Goal: Task Accomplishment & Management: Use online tool/utility

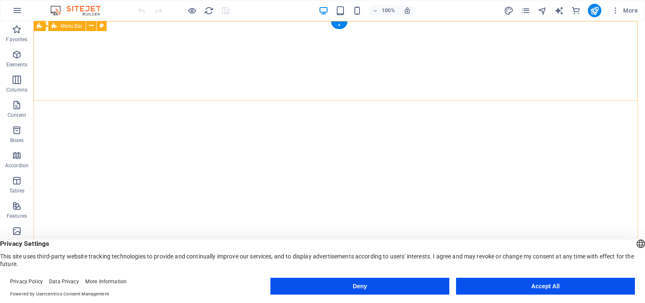
click at [102, 24] on button at bounding box center [105, 26] width 10 height 10
drag, startPoint x: 150, startPoint y: 100, endPoint x: 155, endPoint y: 94, distance: 7.8
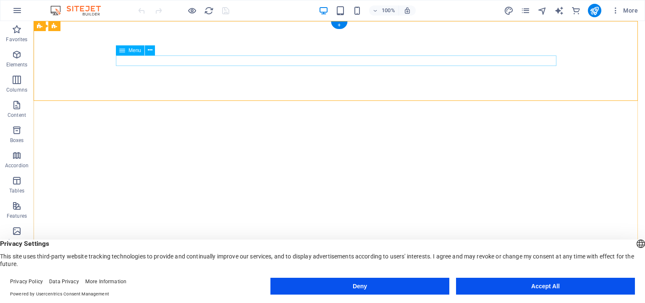
drag, startPoint x: 202, startPoint y: 88, endPoint x: 191, endPoint y: 86, distance: 11.6
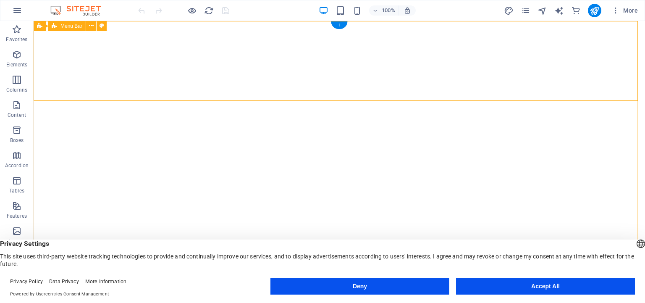
click at [70, 26] on icon at bounding box center [70, 25] width 5 height 9
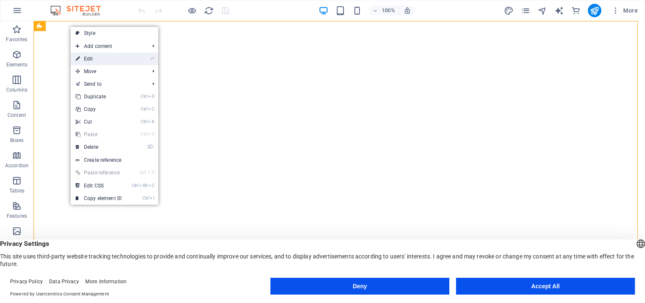
click at [90, 56] on link "⏎ Edit" at bounding box center [99, 58] width 56 height 13
select select "vh"
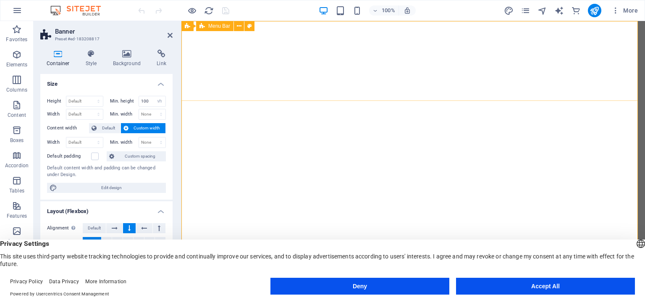
click at [154, 96] on select "None px rem % vh vw" at bounding box center [160, 101] width 12 height 10
click at [144, 102] on input "100" at bounding box center [152, 101] width 27 height 10
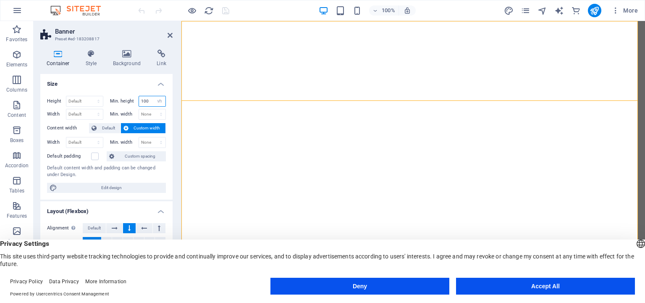
drag, startPoint x: 147, startPoint y: 100, endPoint x: 137, endPoint y: 102, distance: 10.2
click at [139, 102] on input "100" at bounding box center [152, 101] width 27 height 10
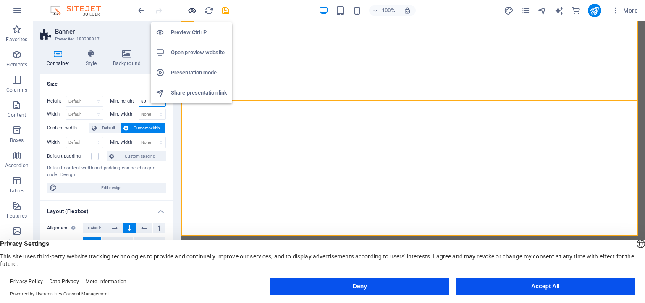
type input "80"
click at [192, 9] on icon "button" at bounding box center [192, 11] width 10 height 10
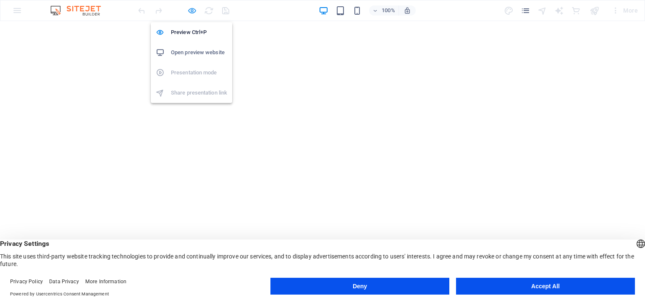
click at [193, 9] on icon "button" at bounding box center [192, 11] width 10 height 10
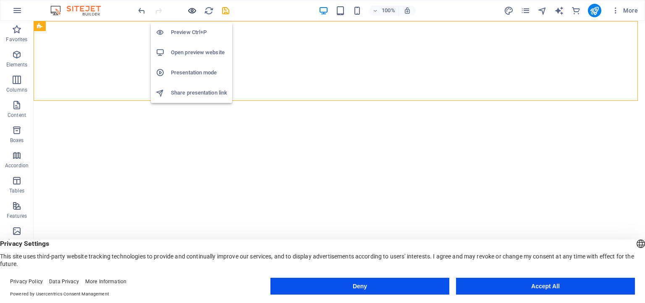
click at [192, 9] on icon "button" at bounding box center [192, 11] width 10 height 10
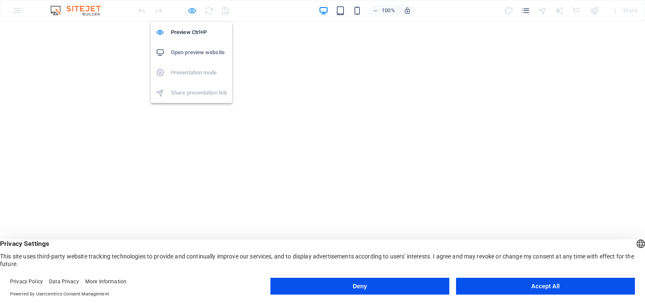
click at [191, 9] on icon "button" at bounding box center [192, 11] width 10 height 10
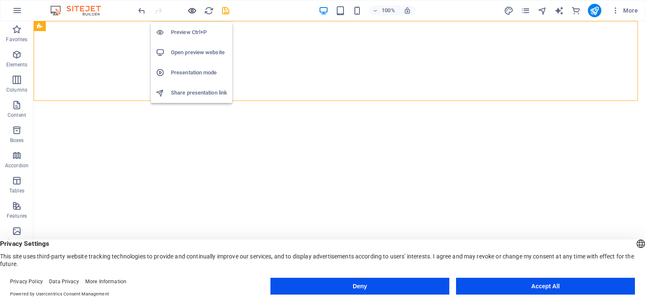
click at [191, 9] on icon "button" at bounding box center [192, 11] width 10 height 10
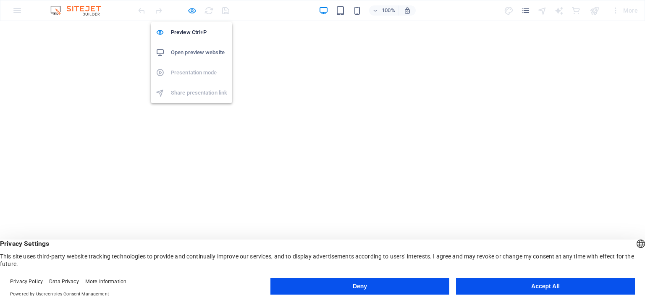
click at [192, 12] on icon "button" at bounding box center [192, 11] width 10 height 10
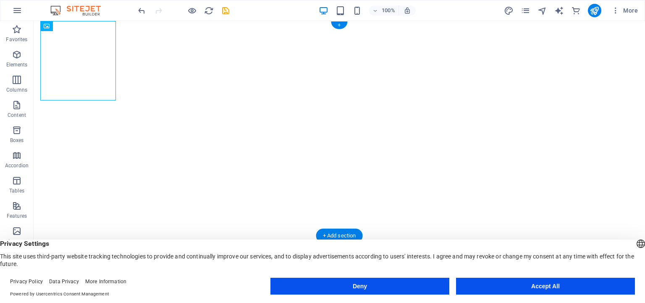
drag, startPoint x: 91, startPoint y: 49, endPoint x: 115, endPoint y: 54, distance: 24.8
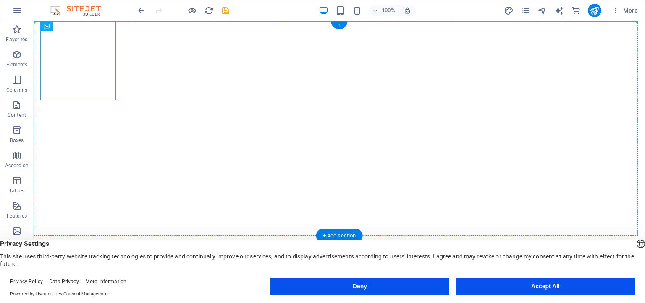
drag, startPoint x: 111, startPoint y: 50, endPoint x: 131, endPoint y: 41, distance: 22.0
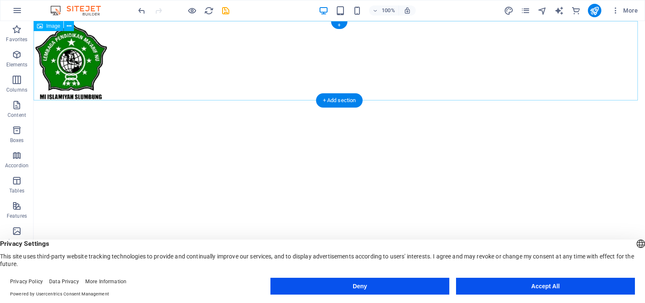
drag, startPoint x: 172, startPoint y: 45, endPoint x: 153, endPoint y: 50, distance: 19.8
click at [172, 45] on figure at bounding box center [339, 60] width 611 height 79
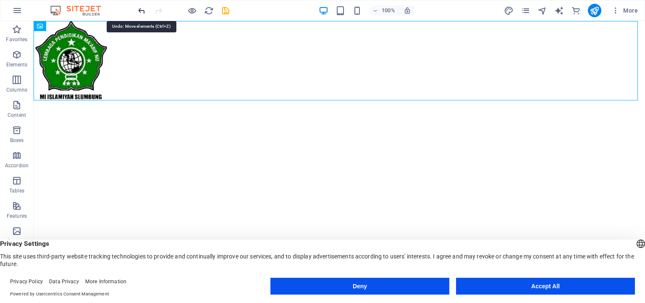
click at [144, 8] on icon "undo" at bounding box center [142, 11] width 10 height 10
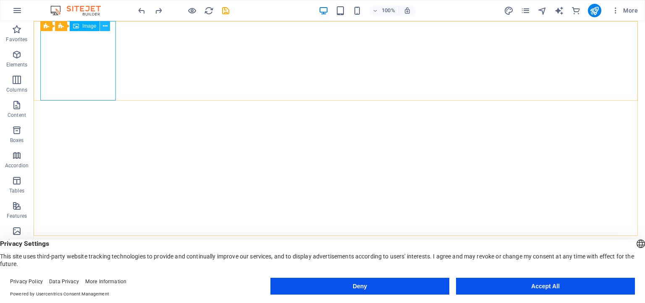
click at [103, 24] on icon at bounding box center [105, 26] width 5 height 9
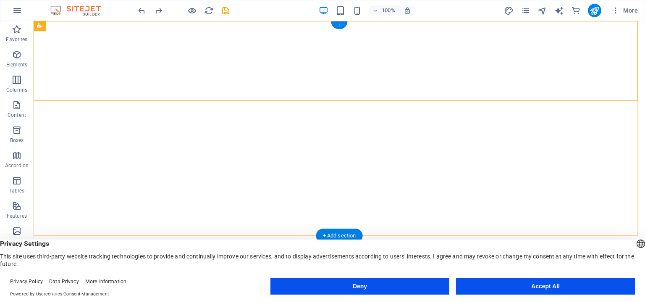
click at [338, 26] on div "+" at bounding box center [339, 25] width 16 height 8
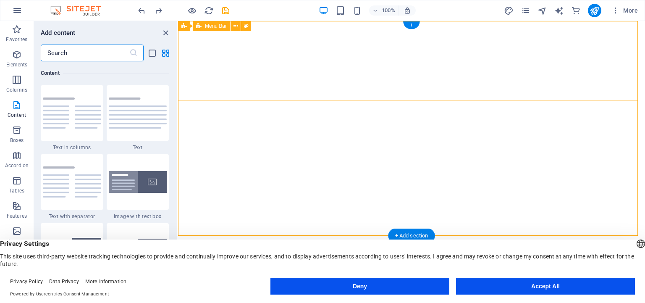
scroll to position [1469, 0]
click at [168, 31] on icon "close panel" at bounding box center [166, 33] width 10 height 10
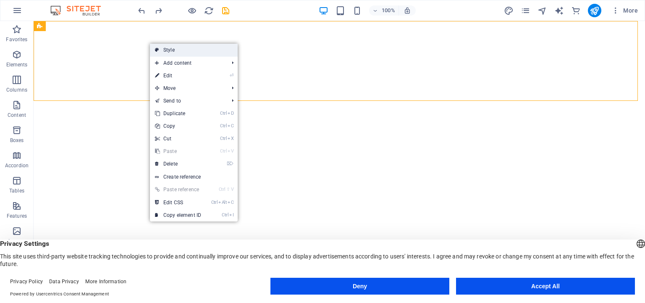
click at [166, 51] on link "Style" at bounding box center [194, 50] width 88 height 13
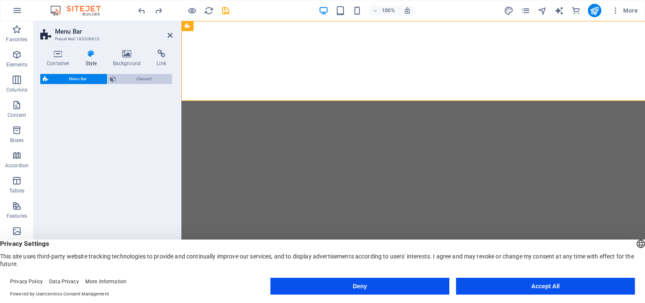
select select "rem"
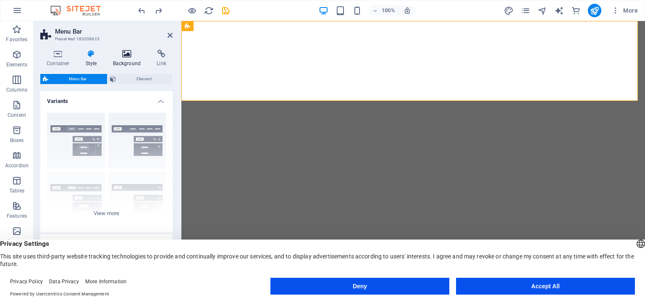
click at [125, 62] on h4 "Background" at bounding box center [129, 59] width 44 height 18
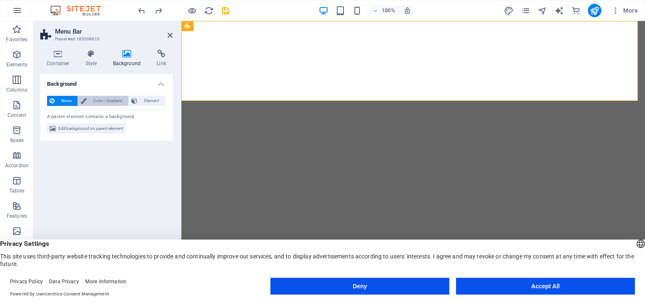
click at [98, 101] on span "Color / Gradient" at bounding box center [107, 101] width 37 height 10
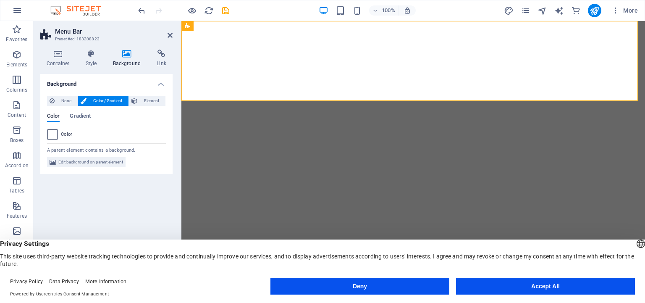
click at [54, 135] on span at bounding box center [52, 134] width 9 height 9
type input "#ffffff"
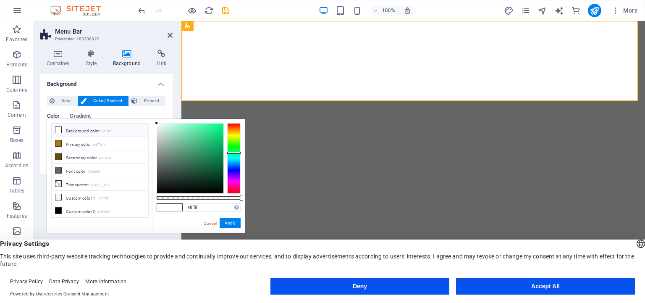
click at [231, 152] on div at bounding box center [233, 158] width 13 height 71
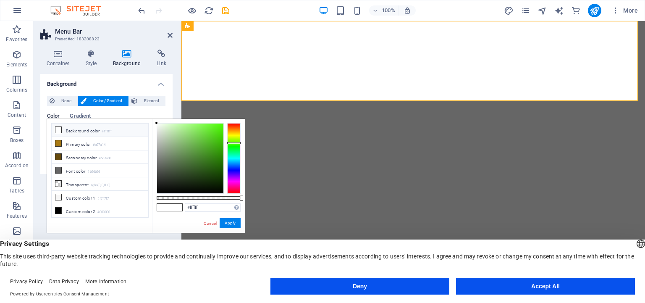
click at [232, 143] on div at bounding box center [233, 158] width 13 height 71
click at [226, 223] on button "Apply" at bounding box center [230, 223] width 21 height 10
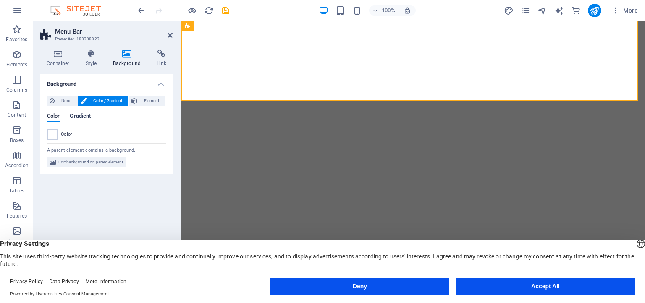
click at [76, 115] on span "Gradient" at bounding box center [80, 117] width 21 height 12
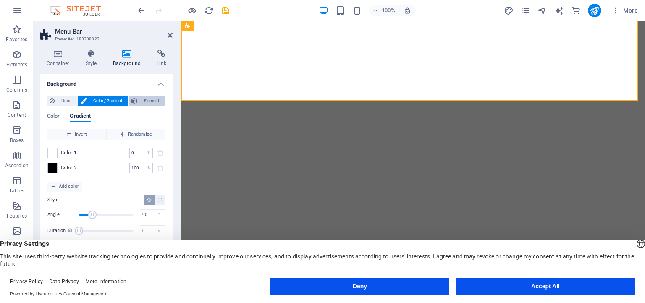
click at [151, 100] on span "Element" at bounding box center [151, 101] width 23 height 10
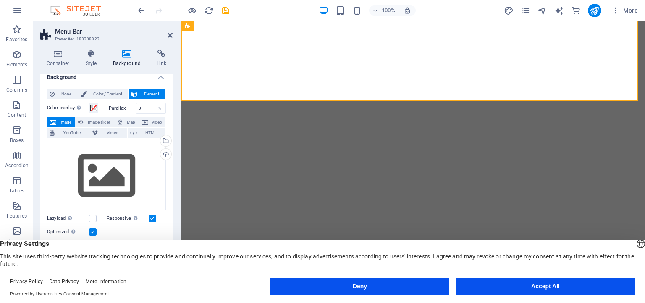
scroll to position [0, 0]
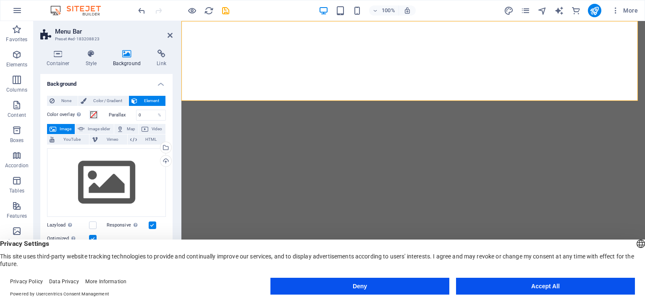
click at [228, 123] on figure at bounding box center [413, 155] width 464 height 268
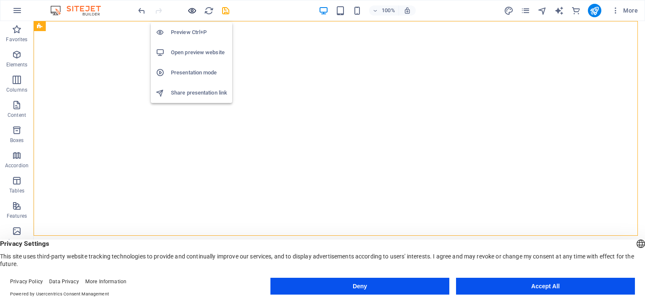
click at [189, 9] on icon "button" at bounding box center [192, 11] width 10 height 10
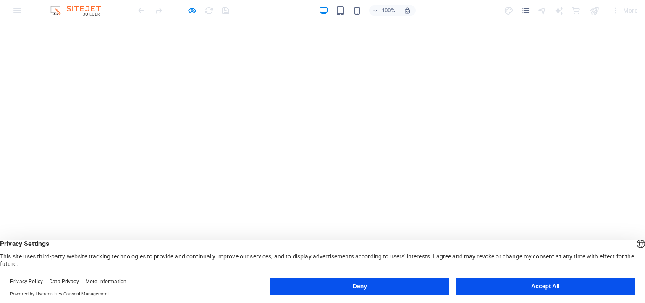
click at [421, 286] on button "Deny" at bounding box center [359, 286] width 179 height 17
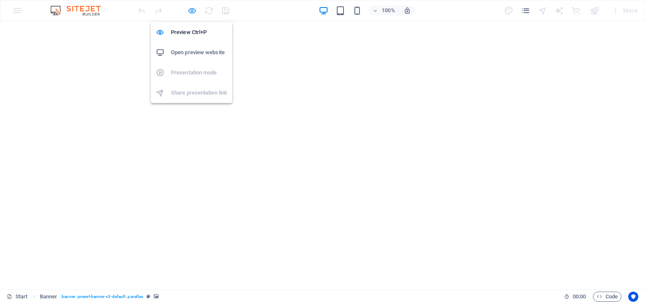
click at [193, 9] on icon "button" at bounding box center [192, 11] width 10 height 10
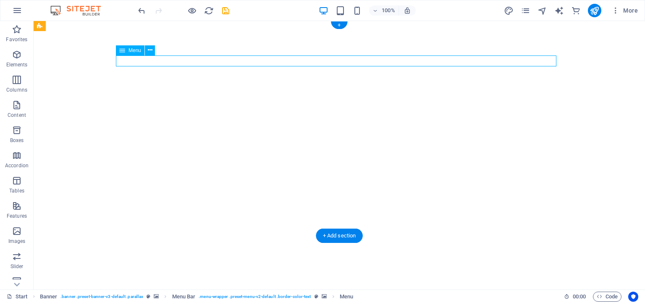
drag, startPoint x: 264, startPoint y: 58, endPoint x: 239, endPoint y: 57, distance: 24.4
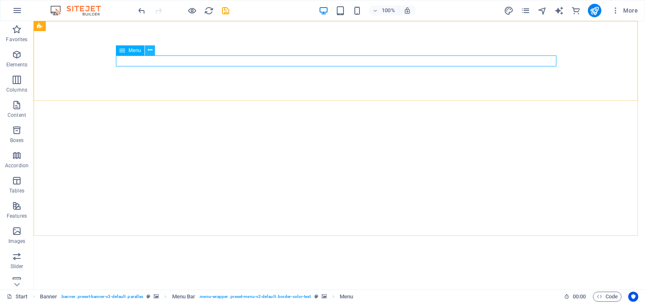
click at [149, 50] on icon at bounding box center [150, 50] width 5 height 9
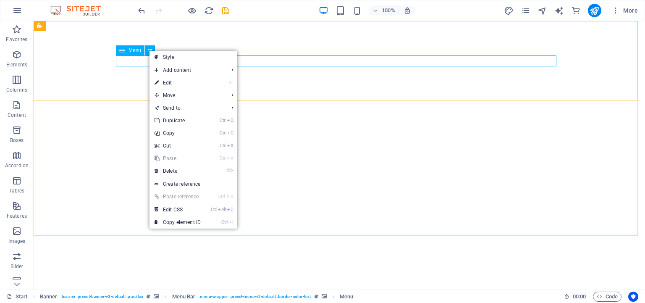
click at [124, 51] on icon at bounding box center [122, 50] width 6 height 10
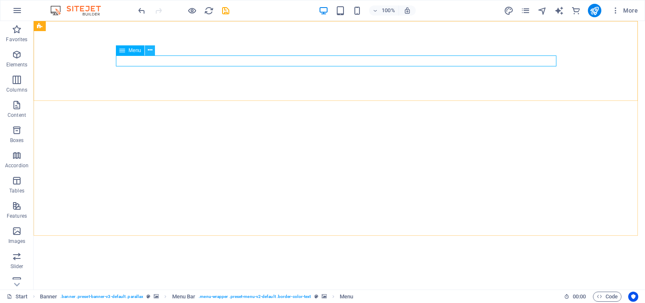
click at [149, 49] on icon at bounding box center [150, 50] width 5 height 9
